Goal: Task Accomplishment & Management: Use online tool/utility

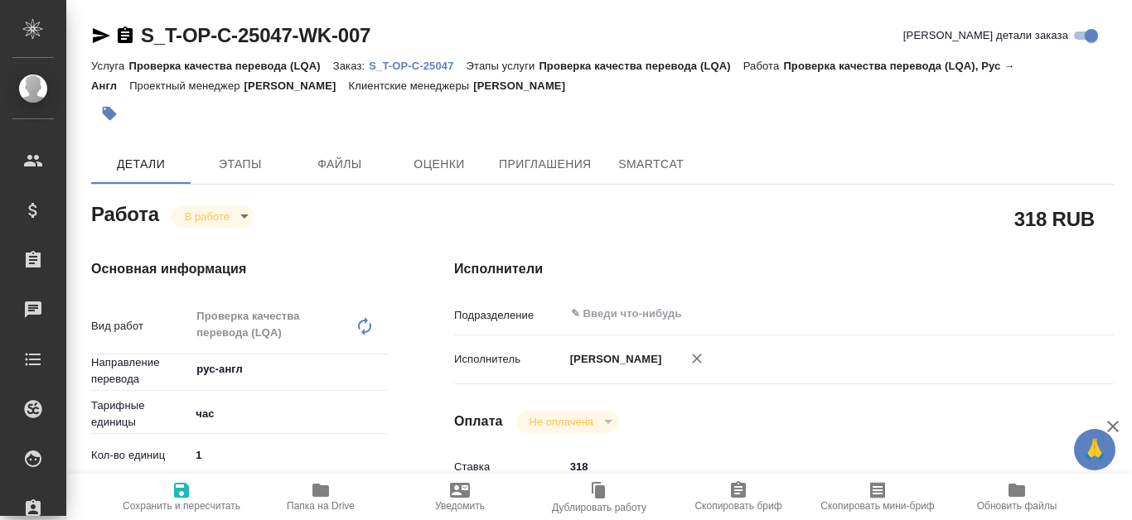
type textarea "x"
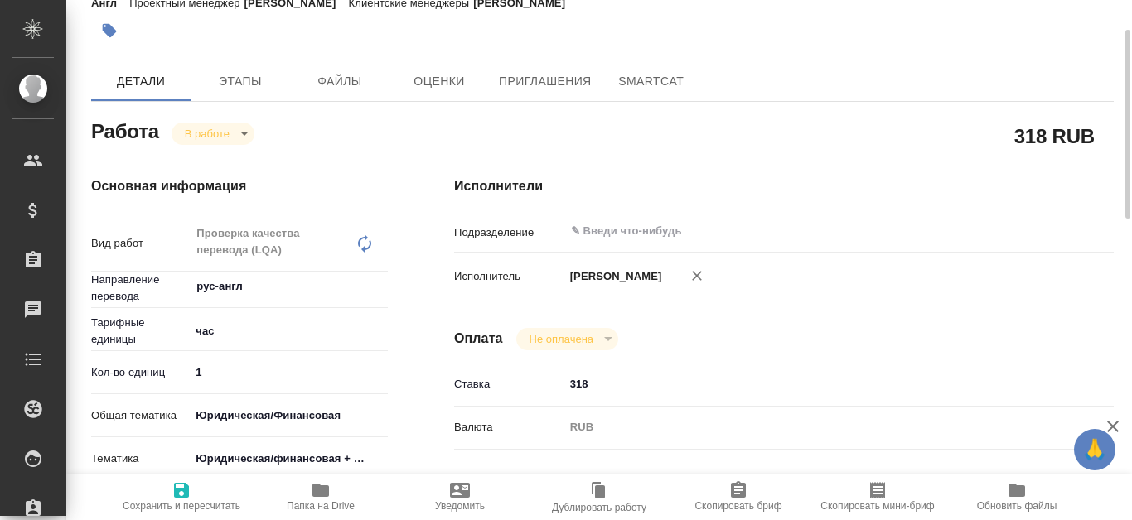
type textarea "x"
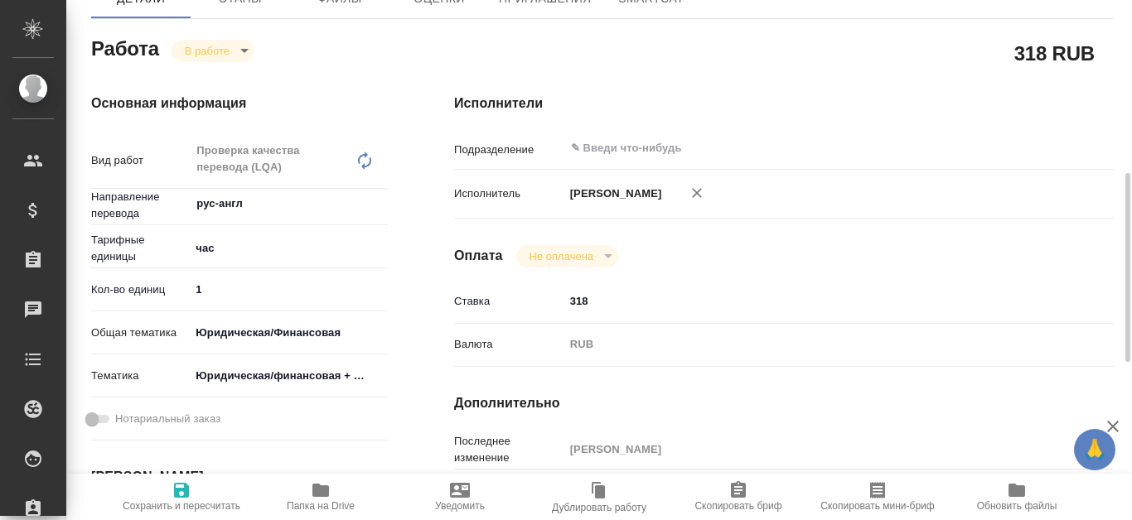
scroll to position [249, 0]
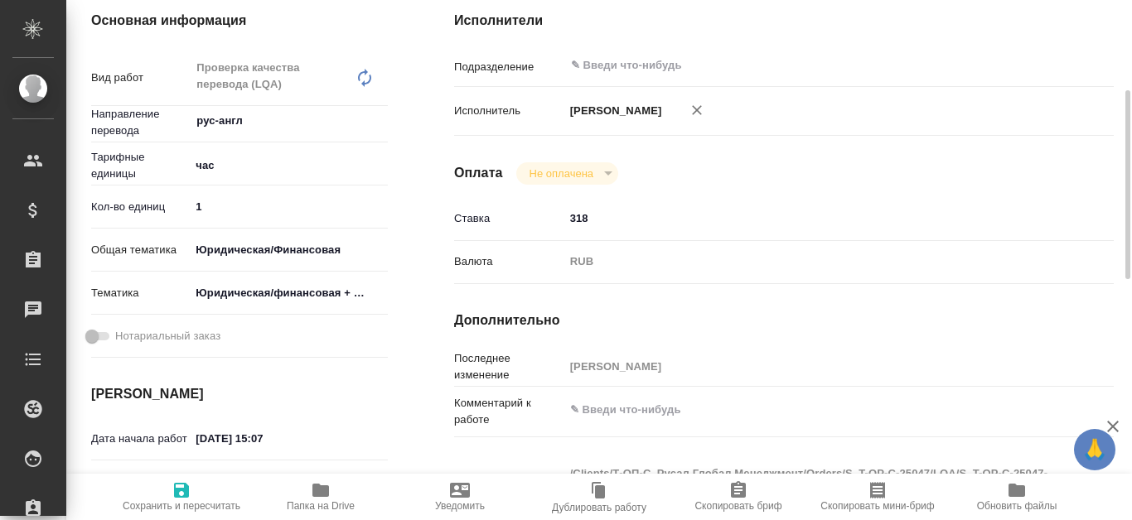
type textarea "x"
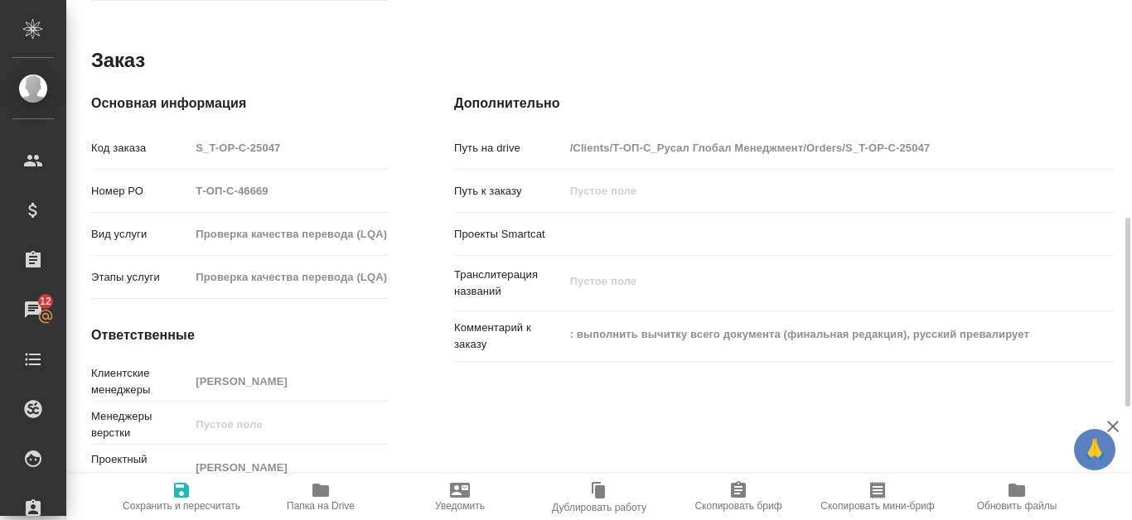
scroll to position [827, 0]
